Goal: Communication & Community: Share content

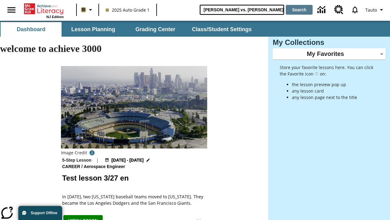
type input "Michelangelo vs. Leonardo"
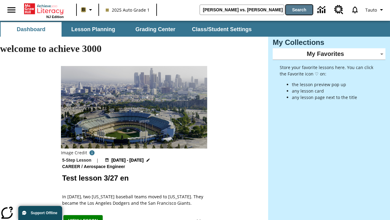
click at [299, 10] on button "Search" at bounding box center [299, 10] width 27 height 10
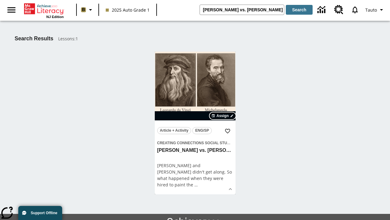
click at [223, 116] on span "Assign" at bounding box center [222, 115] width 12 height 5
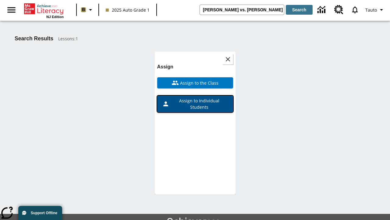
click at [195, 97] on span "Assign to Individual Students" at bounding box center [199, 103] width 59 height 13
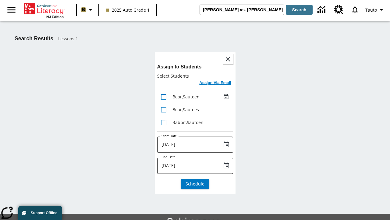
scroll to position [33, 0]
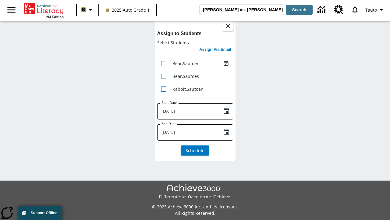
click at [216, 50] on h6 "Assign Via Email" at bounding box center [215, 49] width 32 height 7
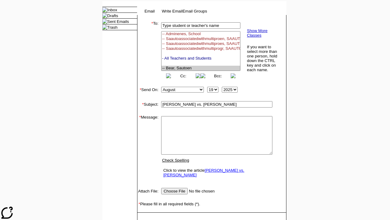
select select "U,22992008,1"
type textarea "email body message"
click at [146, 219] on link "Send" at bounding box center [145, 221] width 9 height 5
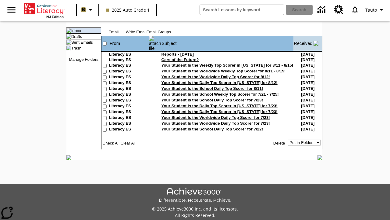
click at [76, 45] on link "Sent Emails" at bounding box center [82, 42] width 22 height 5
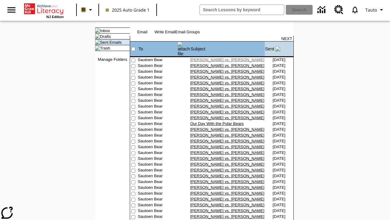
click at [210, 58] on link "[PERSON_NAME] vs. [PERSON_NAME]" at bounding box center [227, 59] width 74 height 5
